Goal: Task Accomplishment & Management: Manage account settings

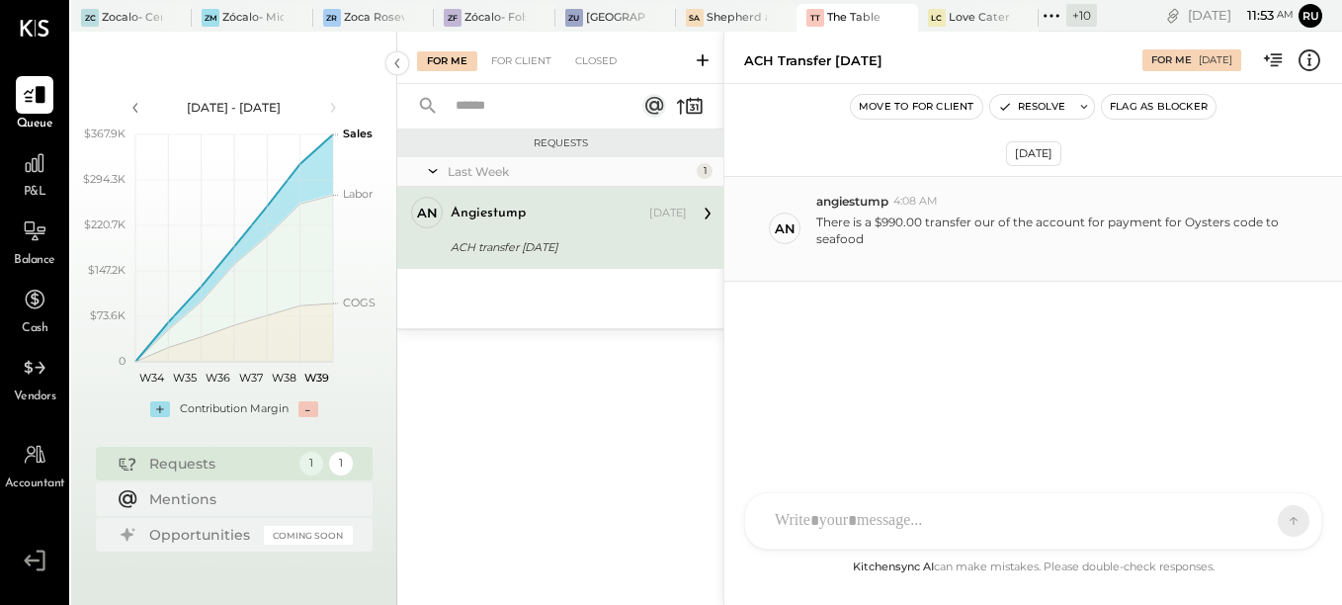
click at [830, 237] on p "There is a $990.00 transfer our of the account for payment for Oysters code to …" at bounding box center [1058, 238] width 484 height 50
click at [912, 230] on p "There is a $990.00 transfer our of the account for payment for Oysters code to …" at bounding box center [1058, 238] width 484 height 50
click at [912, 226] on p "There is a $990.00 transfer our of the account for payment for Oysters code to …" at bounding box center [1058, 238] width 484 height 50
click at [898, 243] on p "There is a $990.00 transfer our of the account for payment for Oysters code to …" at bounding box center [1058, 238] width 484 height 50
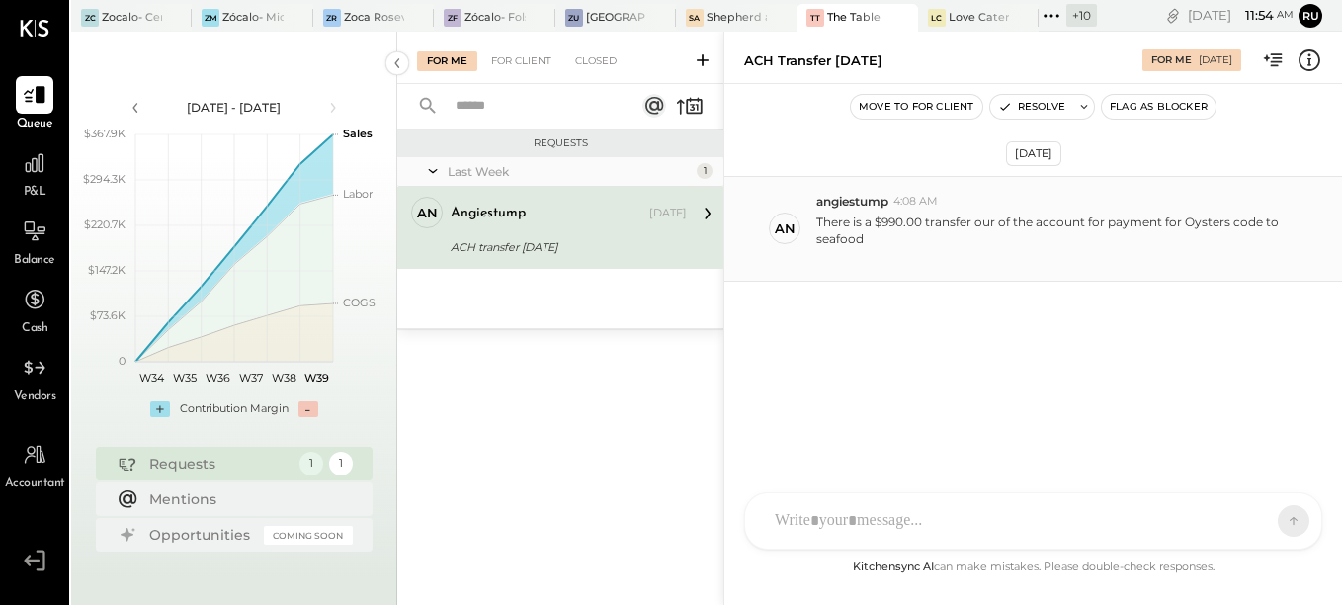
click at [941, 225] on p "There is a $990.00 transfer our of the account for payment for Oysters code to …" at bounding box center [1058, 238] width 484 height 50
click at [795, 272] on div "an angiestump 4:08 AM There is a $990.00 transfer our of the account for paymen…" at bounding box center [1032, 229] width 617 height 106
click at [904, 536] on div "RS [PERSON_NAME] UM [PERSON_NAME] [PERSON_NAME].[PERSON_NAME] A Angiesstump A a…" at bounding box center [1033, 520] width 578 height 57
click at [1266, 331] on div "[DATE] an angiestump 4:08 AM There is a $990.00 transfer our of the account for…" at bounding box center [1032, 281] width 617 height 296
click at [995, 472] on div "[DATE] an angiestump 4:08 AM There is a $990.00 transfer our of the account for…" at bounding box center [1032, 319] width 617 height 471
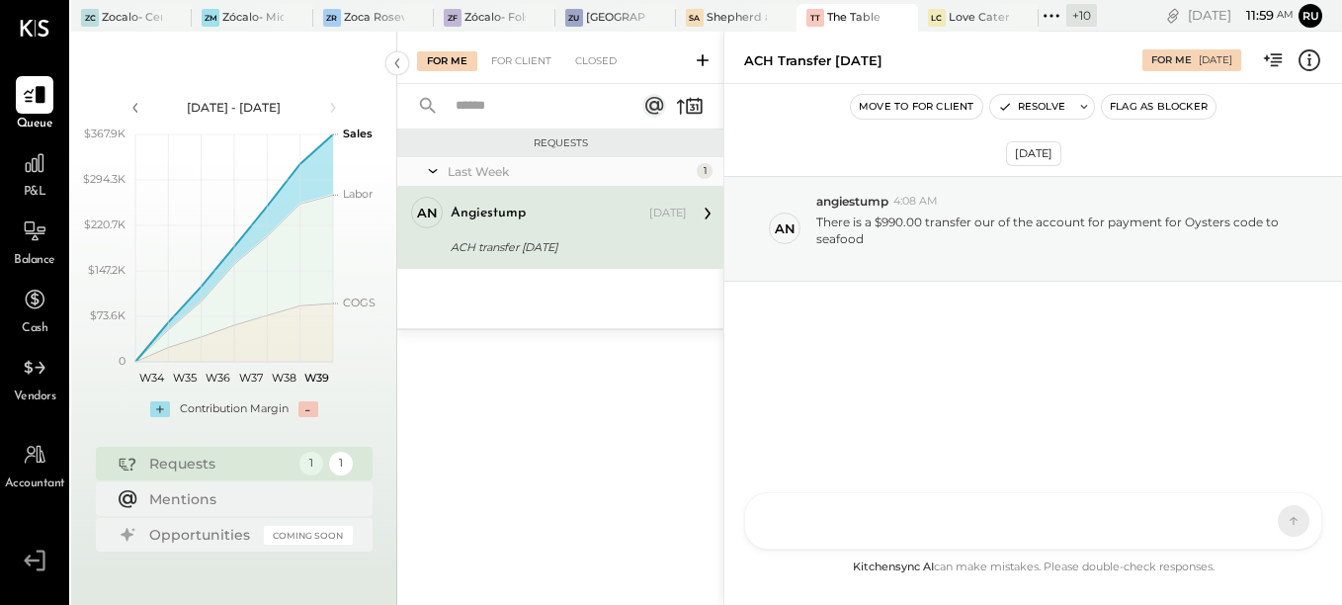
drag, startPoint x: 961, startPoint y: 537, endPoint x: 968, endPoint y: 512, distance: 26.6
click at [961, 535] on div "RS [PERSON_NAME] UM [PERSON_NAME] [PERSON_NAME].[PERSON_NAME] A Angiesstump A a…" at bounding box center [1033, 520] width 578 height 57
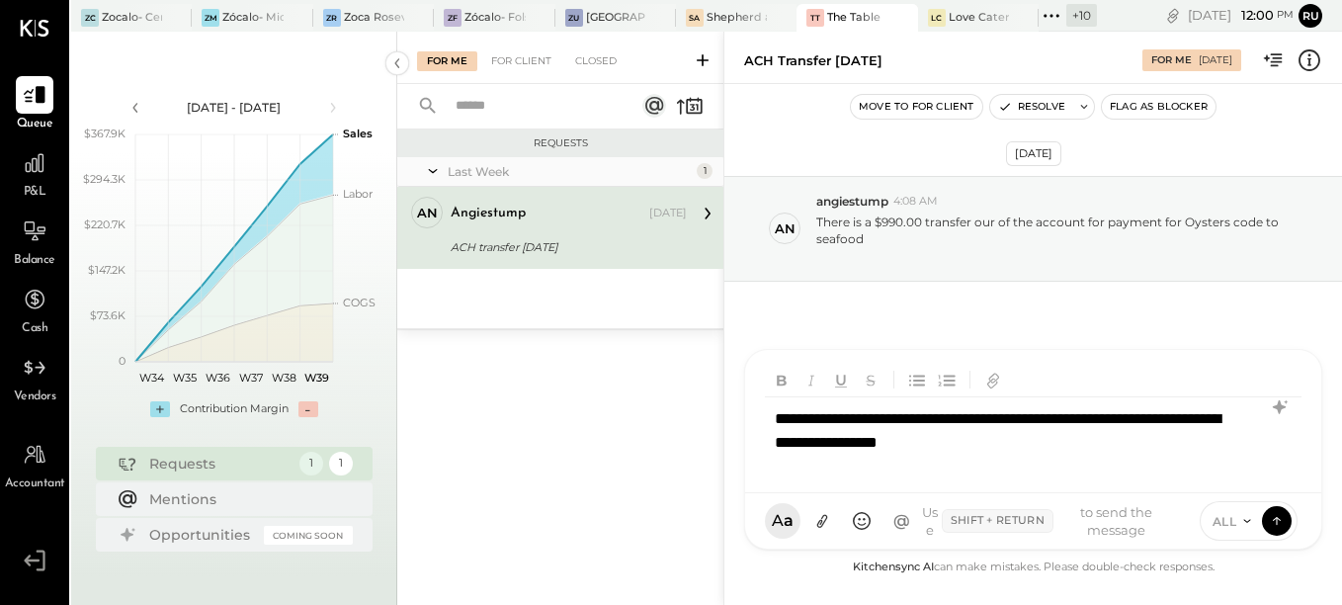
click at [1087, 421] on div "**********" at bounding box center [1033, 436] width 536 height 79
click at [1275, 524] on icon at bounding box center [1276, 520] width 18 height 20
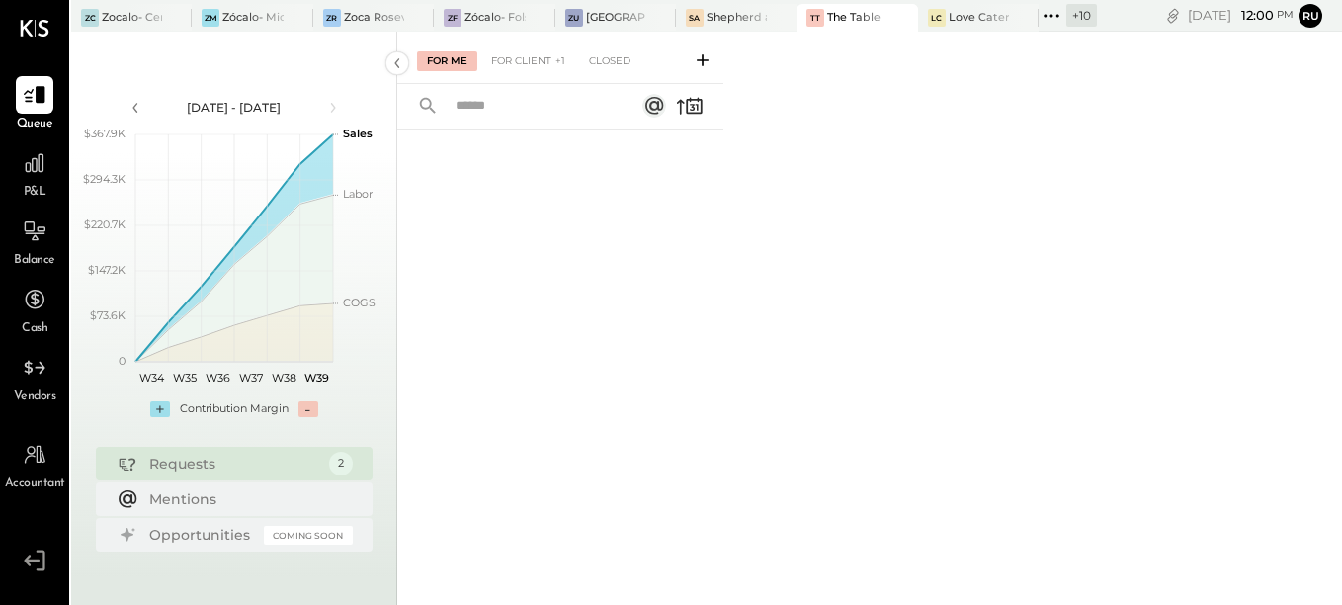
click at [872, 24] on div at bounding box center [883, 17] width 69 height 27
click at [851, 16] on div at bounding box center [883, 17] width 69 height 27
click at [180, 468] on div "Requests" at bounding box center [234, 463] width 170 height 20
drag, startPoint x: 766, startPoint y: 388, endPoint x: 758, endPoint y: 378, distance: 12.7
click at [766, 386] on div "For Me For Client Closed" at bounding box center [869, 318] width 944 height 573
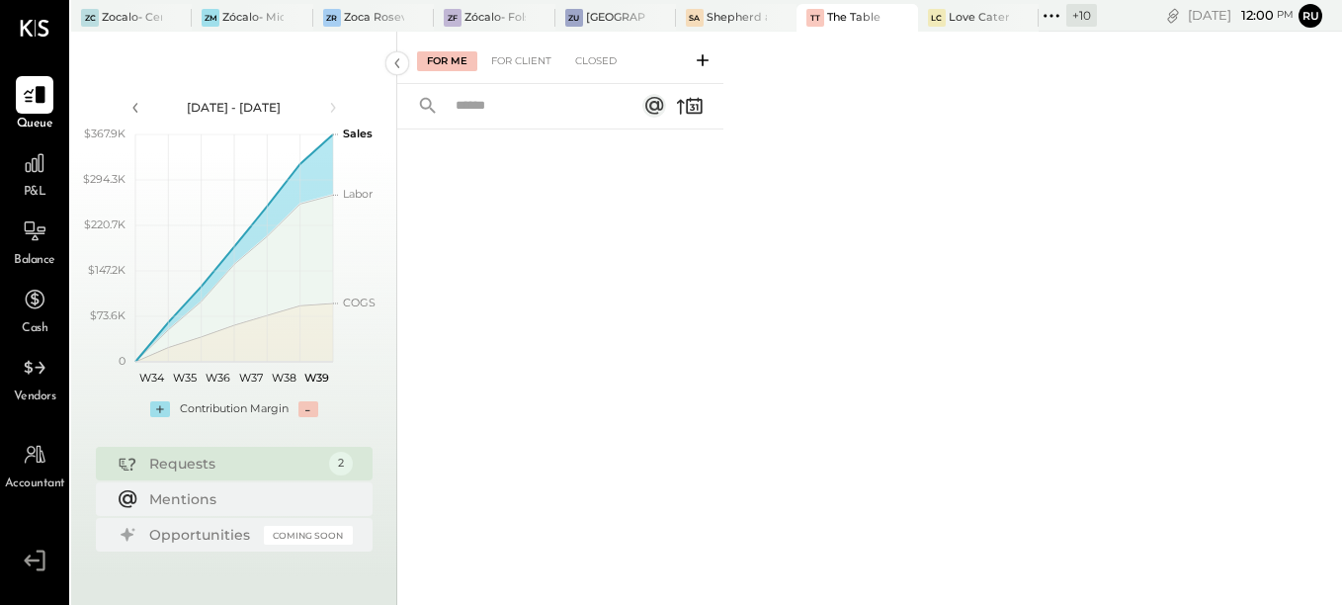
click at [547, 298] on div at bounding box center [560, 343] width 326 height 428
click at [539, 267] on div at bounding box center [560, 343] width 326 height 428
click at [695, 325] on div at bounding box center [560, 343] width 326 height 428
click at [32, 99] on icon at bounding box center [35, 95] width 26 height 26
click at [217, 468] on div "Requests" at bounding box center [234, 463] width 170 height 20
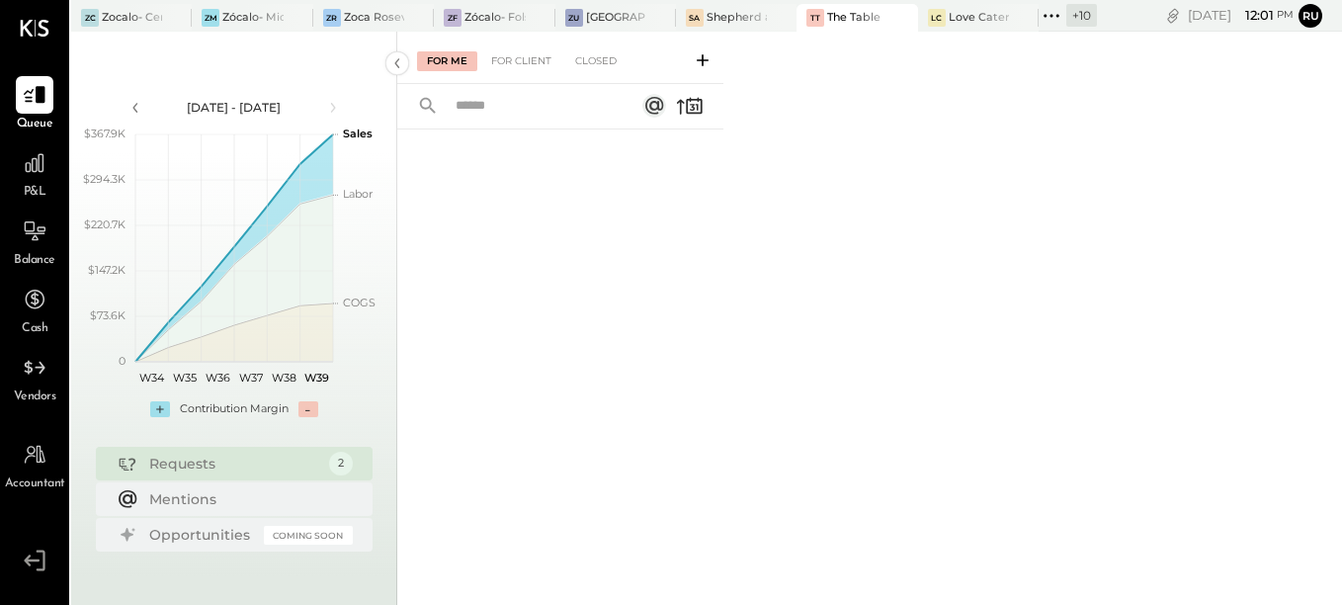
click at [520, 74] on div "For Me For Client Closed" at bounding box center [560, 58] width 326 height 52
click at [518, 66] on div "For Client" at bounding box center [521, 61] width 80 height 20
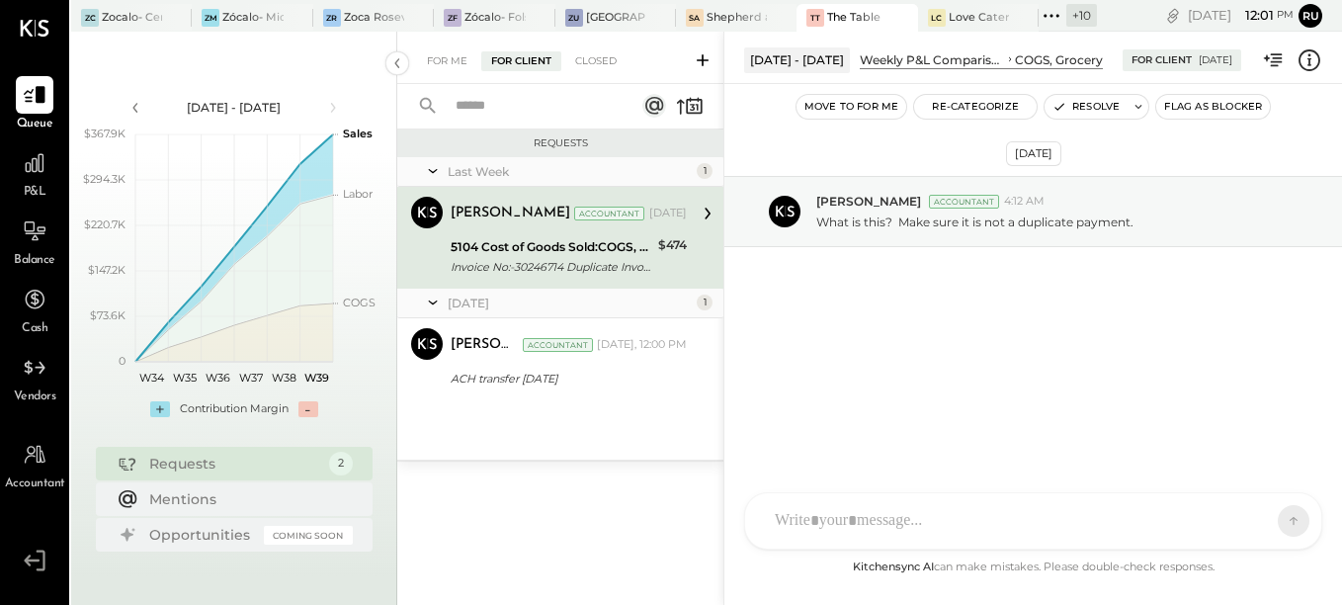
click at [516, 280] on div "[PERSON_NAME] Accountant [PERSON_NAME] Accountant [DATE] 5104 Cost of Goods Sol…" at bounding box center [560, 238] width 326 height 102
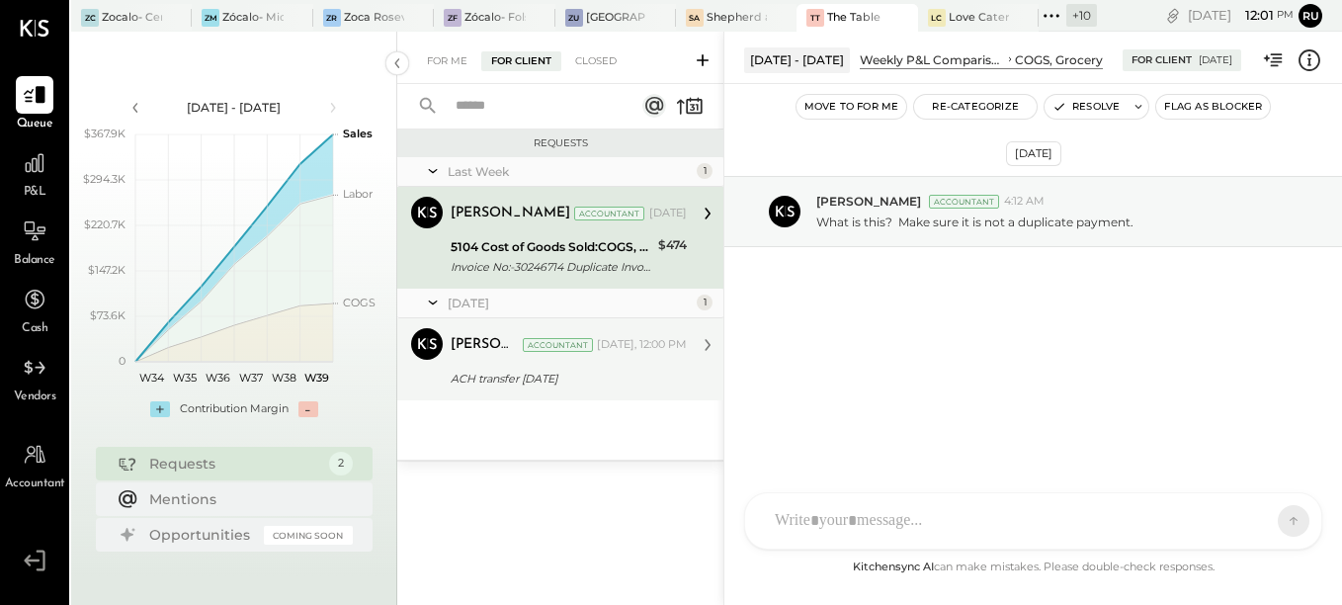
click at [508, 369] on div "ACH transfer [DATE]" at bounding box center [565, 378] width 230 height 20
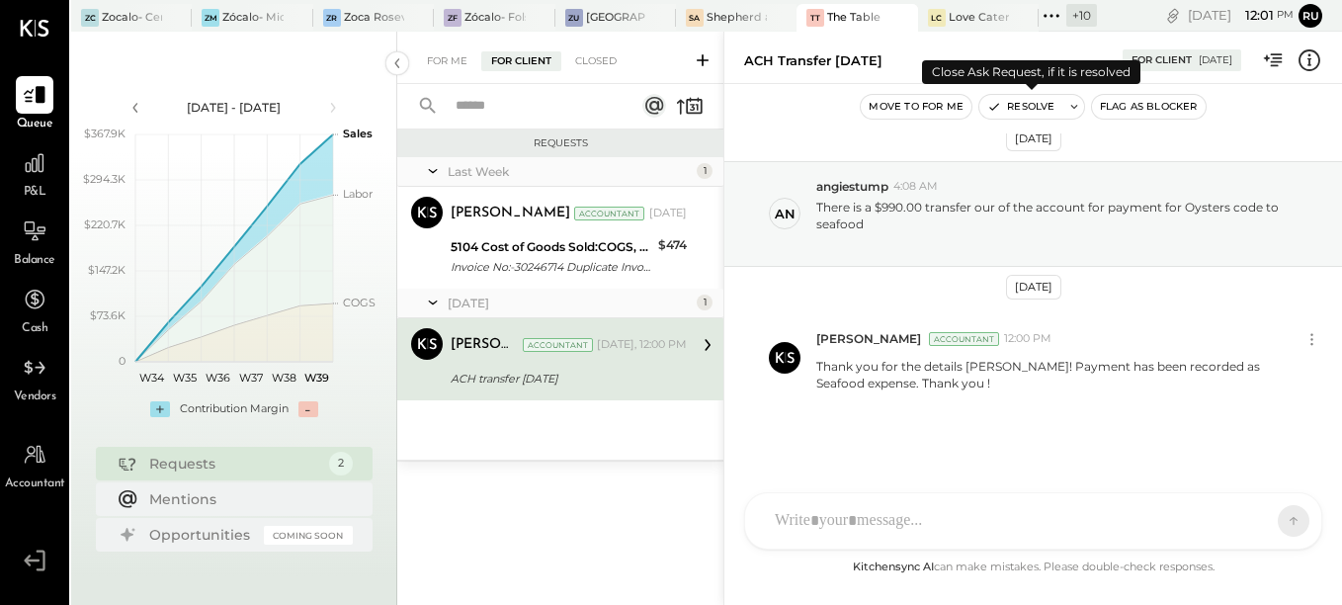
click at [1036, 108] on button "Resolve" at bounding box center [1020, 107] width 83 height 24
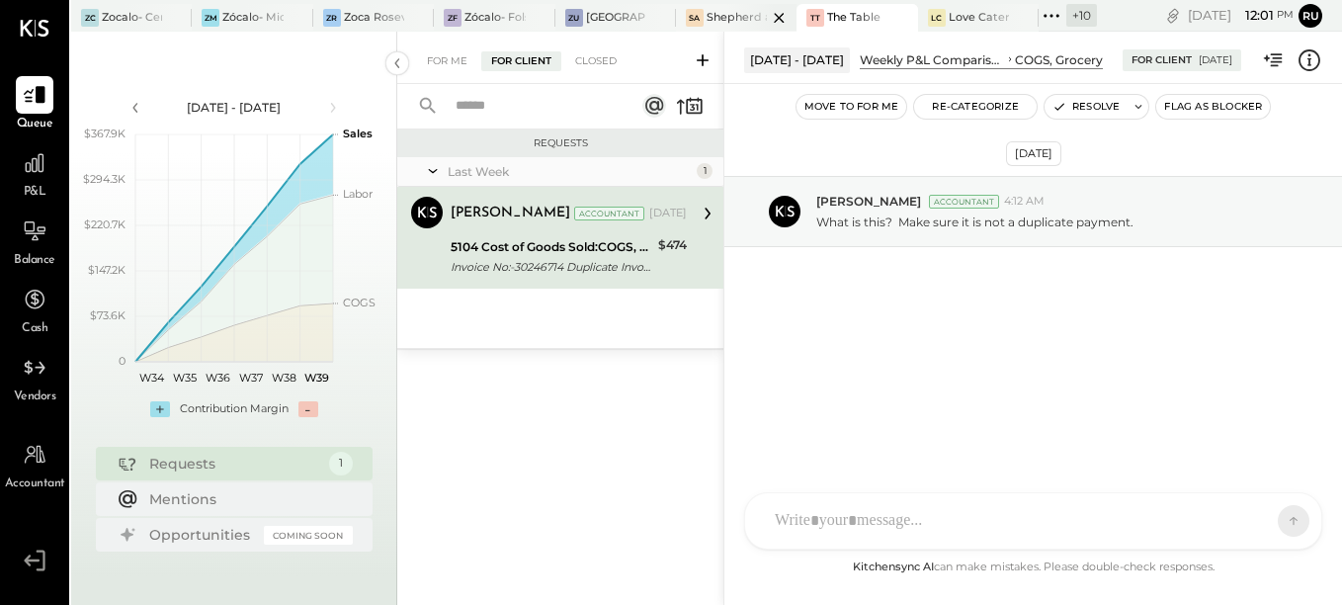
click at [742, 13] on div at bounding box center [761, 17] width 69 height 27
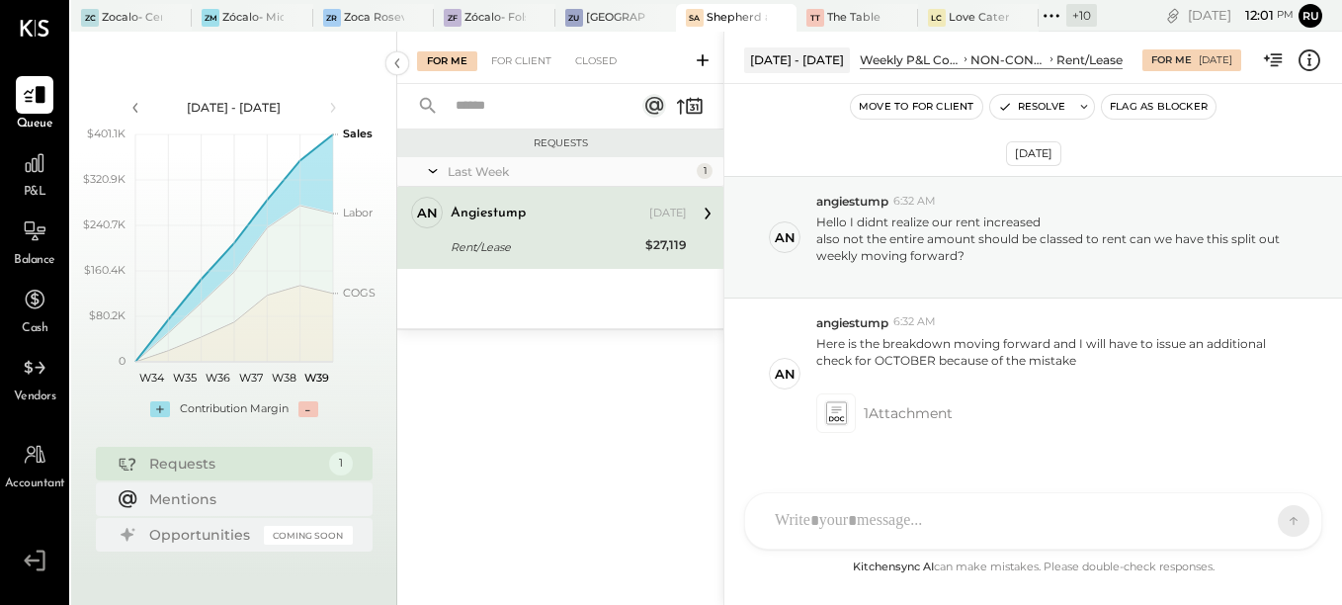
scroll to position [41, 0]
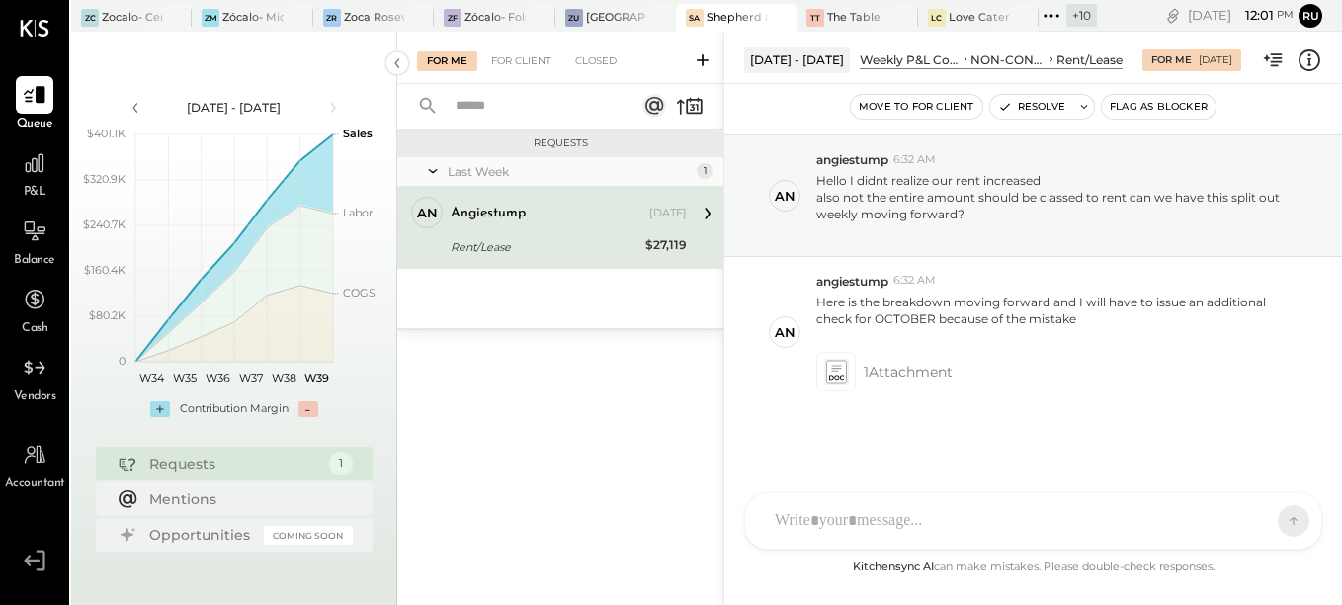
click at [219, 464] on div "Requests" at bounding box center [234, 463] width 170 height 20
click at [596, 260] on div "an angiestump Owner angiestump [DATE] Rent/Lease $27,119 Here is the breakdown …" at bounding box center [560, 228] width 326 height 82
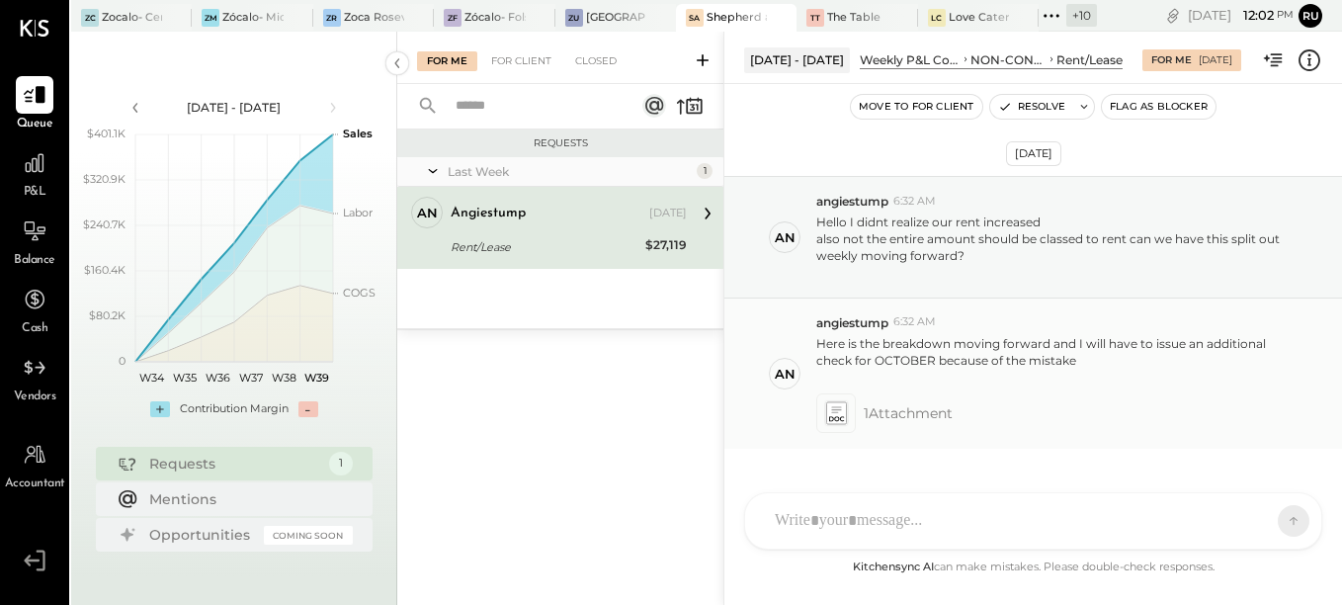
click at [841, 410] on g at bounding box center [835, 413] width 21 height 23
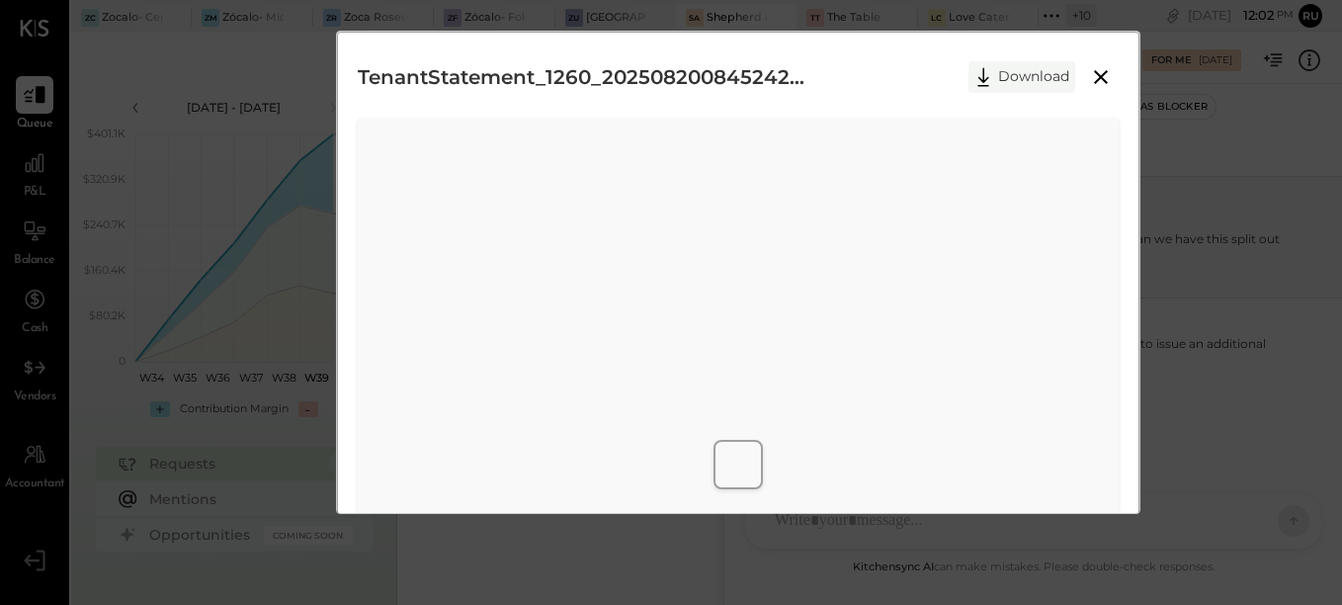
click at [1034, 70] on button "Download" at bounding box center [1021, 77] width 107 height 32
click at [1099, 75] on icon at bounding box center [1101, 77] width 14 height 14
